Goal: Transaction & Acquisition: Purchase product/service

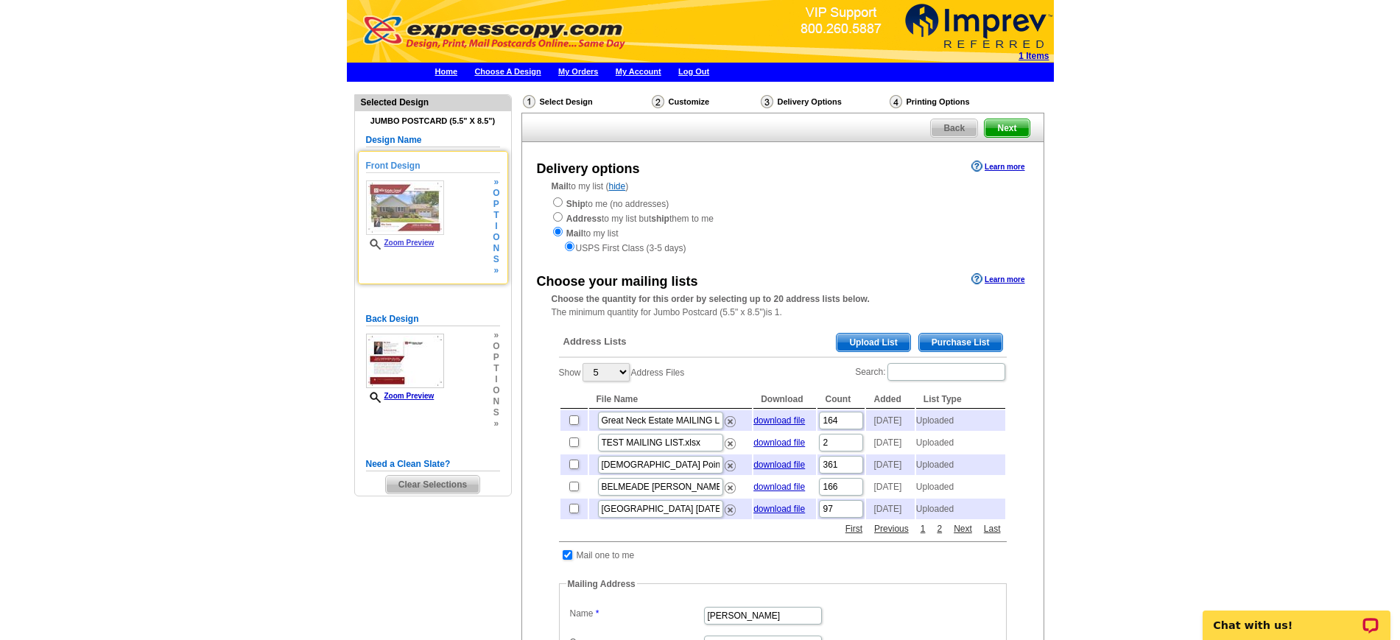
click at [422, 243] on link "Zoom Preview" at bounding box center [400, 243] width 69 height 8
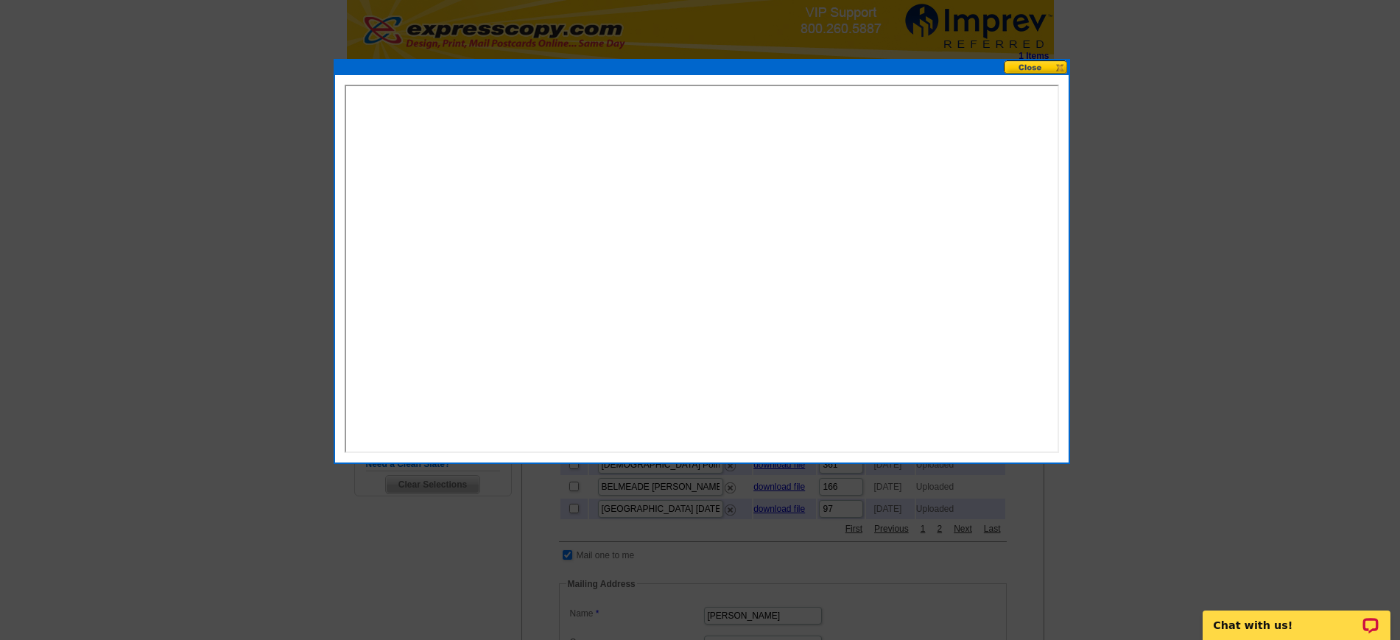
click at [1039, 63] on button at bounding box center [1036, 67] width 65 height 14
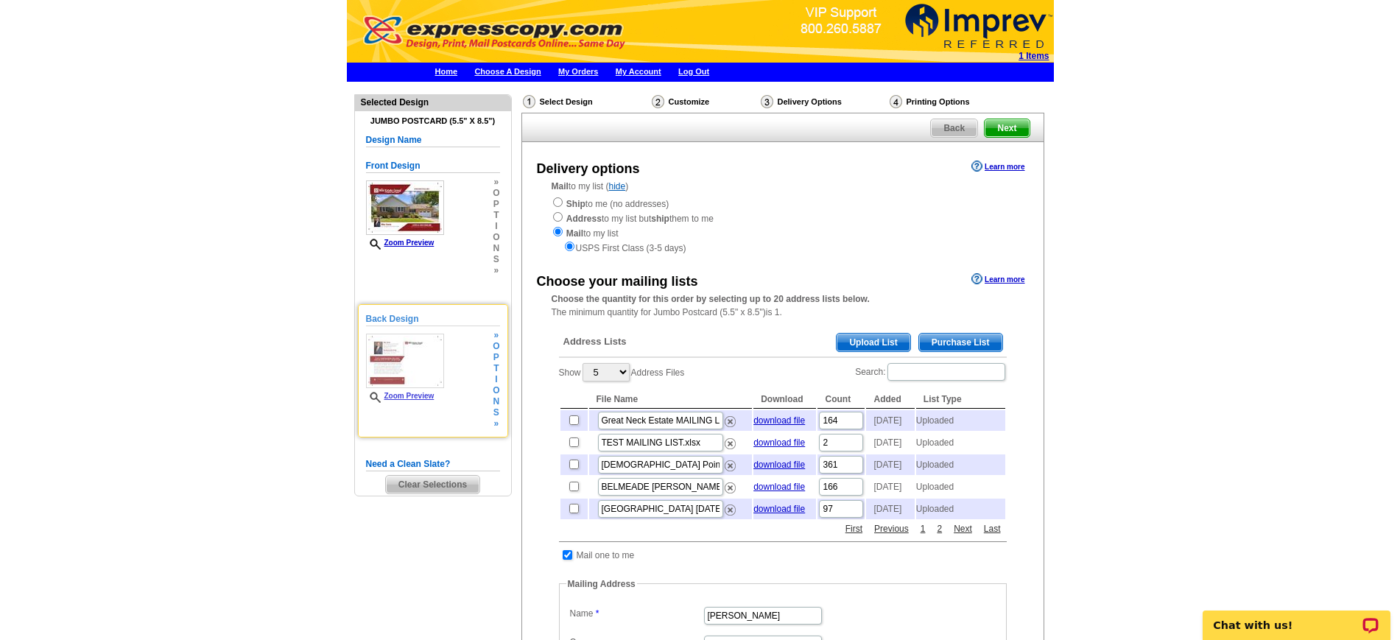
click at [424, 397] on link "Zoom Preview" at bounding box center [400, 396] width 69 height 8
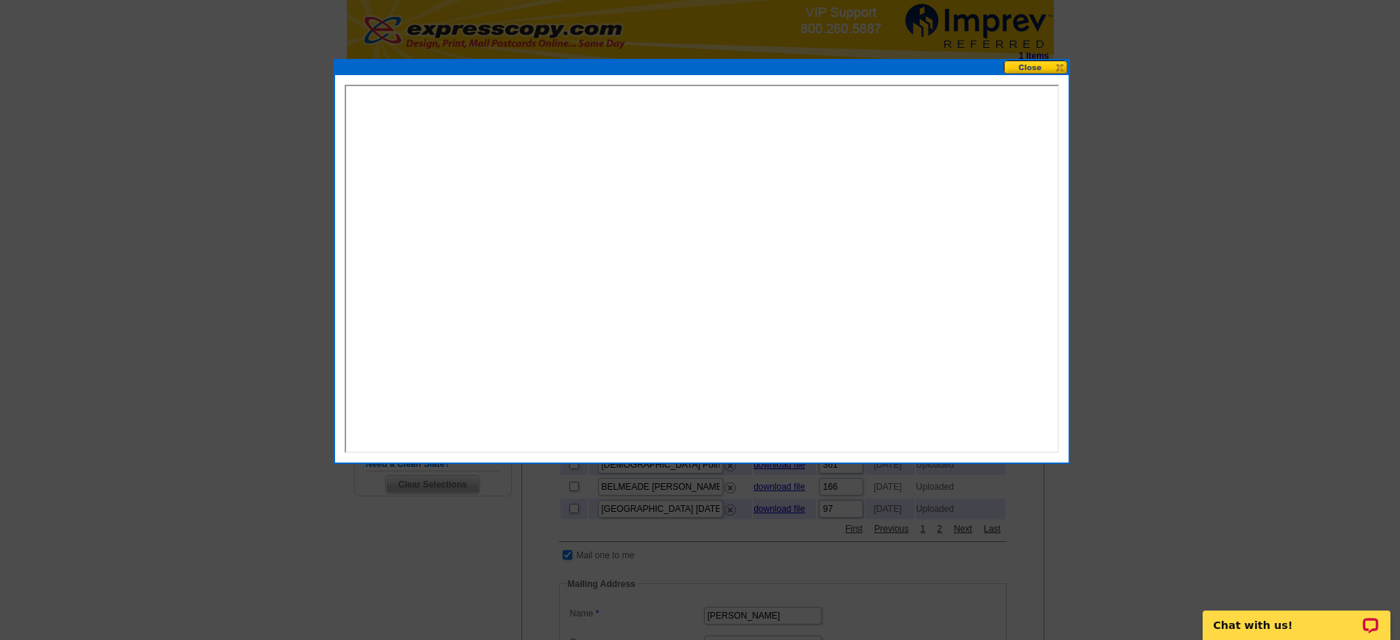
click at [1045, 66] on button at bounding box center [1036, 67] width 65 height 14
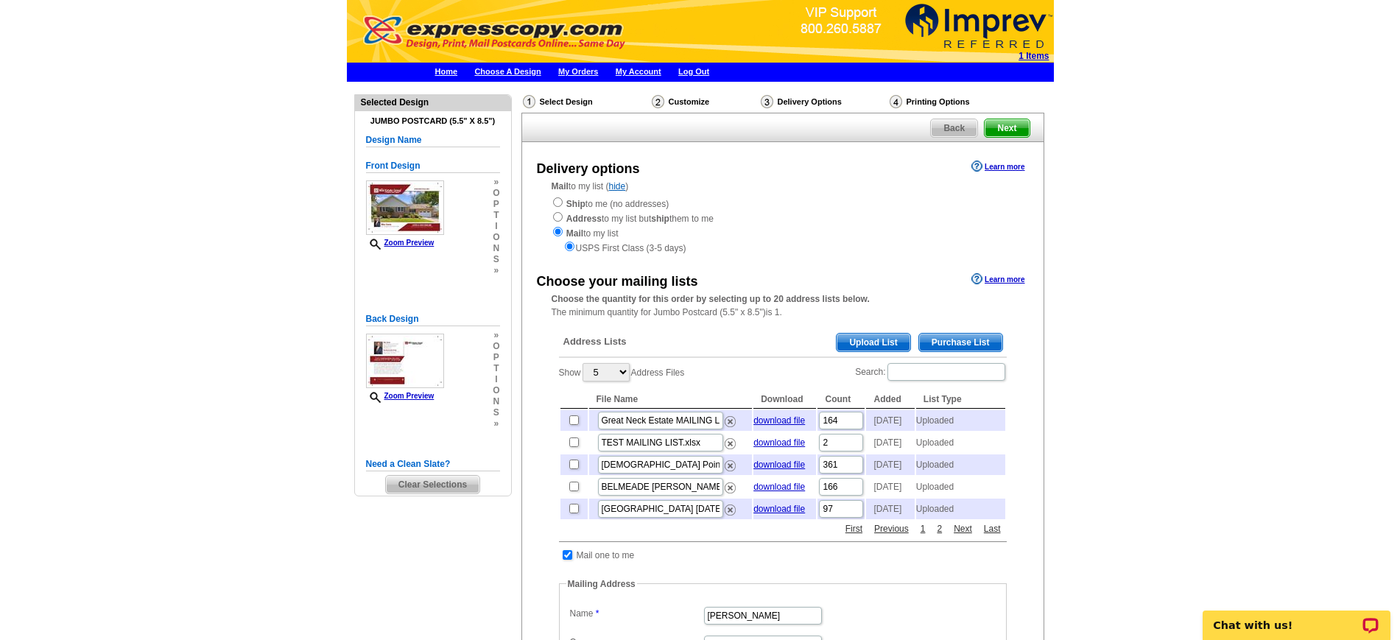
click at [1015, 126] on span "Next" at bounding box center [1007, 128] width 44 height 18
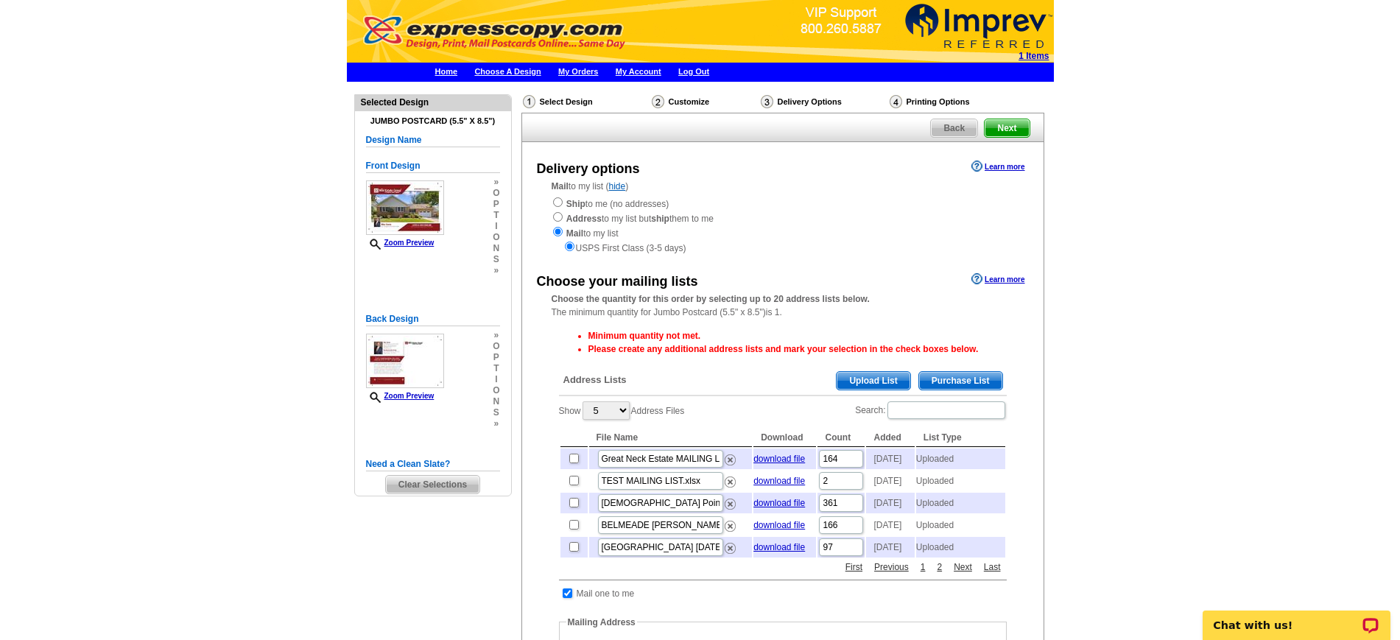
click at [832, 399] on div "Minimum quantity not met. Please create any additional address lists and mark y…" at bounding box center [783, 622] width 463 height 600
